Goal: Check status: Check status

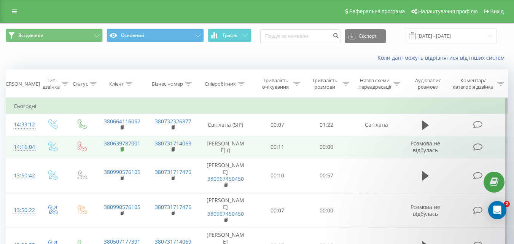
click at [121, 149] on rect at bounding box center [122, 149] width 2 height 3
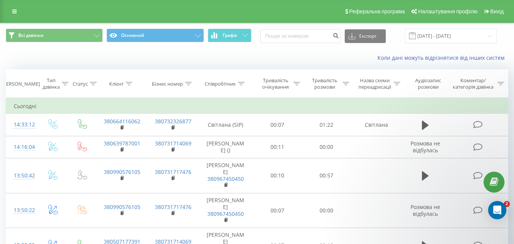
click at [148, 51] on div "Коли дані можуть відрізнятися вiд інших систем" at bounding box center [256, 58] width 513 height 18
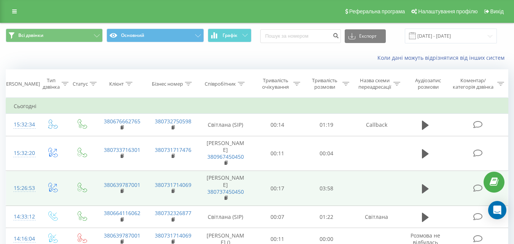
click at [423, 184] on icon at bounding box center [425, 188] width 7 height 9
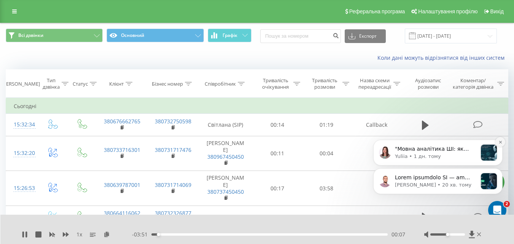
click at [500, 142] on icon "Dismiss notification" at bounding box center [500, 142] width 4 height 4
click at [501, 168] on icon "Dismiss notification" at bounding box center [500, 170] width 4 height 4
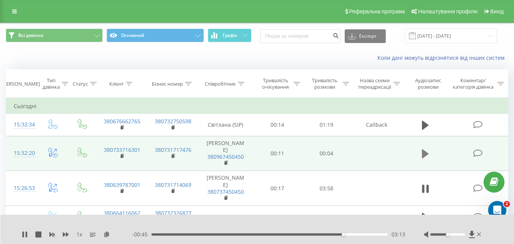
click at [422, 149] on icon at bounding box center [425, 153] width 7 height 9
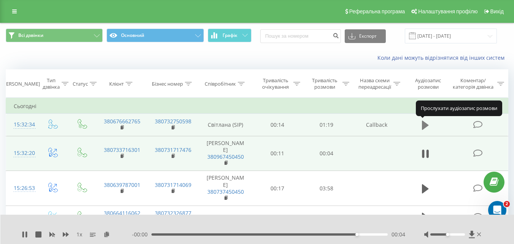
click at [425, 127] on icon at bounding box center [425, 125] width 7 height 9
